Goal: Register for event/course

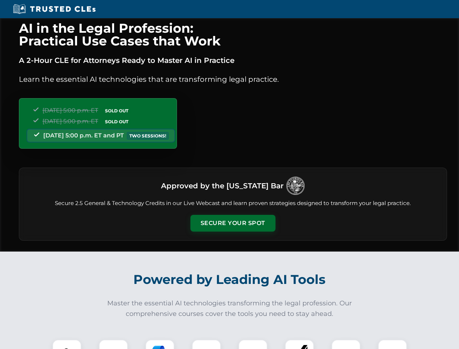
click at [233, 223] on button "Secure Your Spot" at bounding box center [232, 223] width 85 height 17
click at [67, 344] on img at bounding box center [66, 353] width 21 height 21
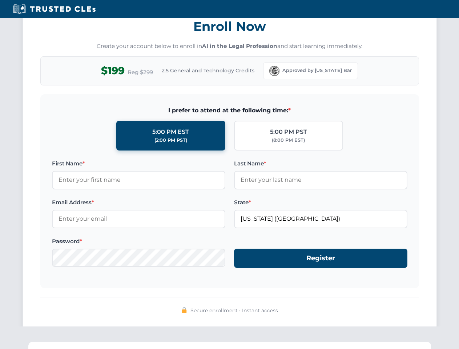
scroll to position [713, 0]
